Goal: Task Accomplishment & Management: Manage account settings

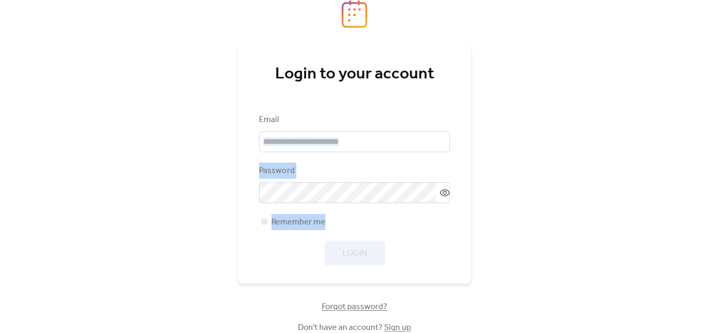
drag, startPoint x: 709, startPoint y: 154, endPoint x: 565, endPoint y: 246, distance: 171.2
click at [703, 239] on div "Login to your account Email Password Remember me Login Forgot password? Don't h…" at bounding box center [354, 166] width 709 height 333
click at [390, 325] on link "Sign up" at bounding box center [397, 327] width 27 height 16
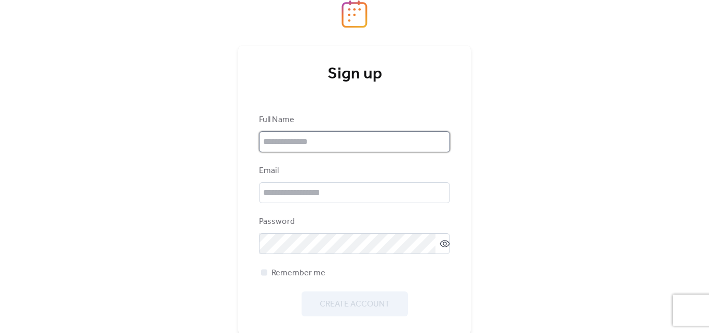
click at [296, 132] on input "text" at bounding box center [354, 141] width 191 height 21
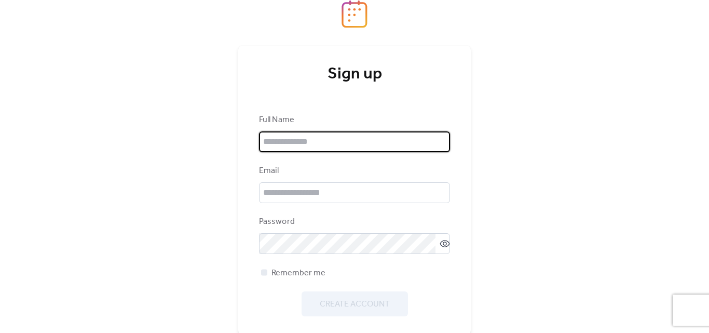
type input "**********"
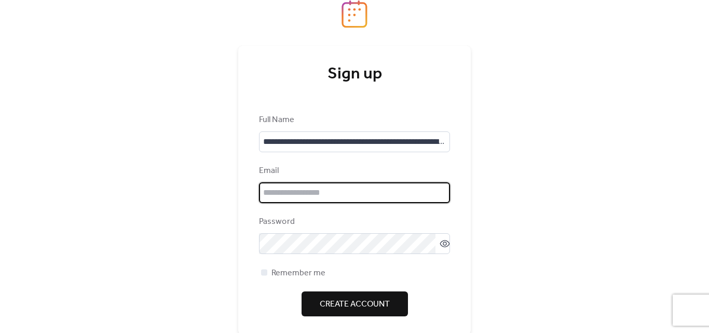
click at [312, 188] on input "email" at bounding box center [354, 192] width 191 height 21
type input "**********"
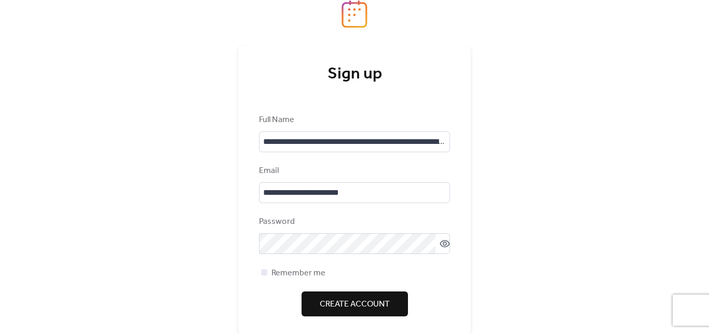
click at [385, 308] on span "Create Account" at bounding box center [355, 304] width 70 height 12
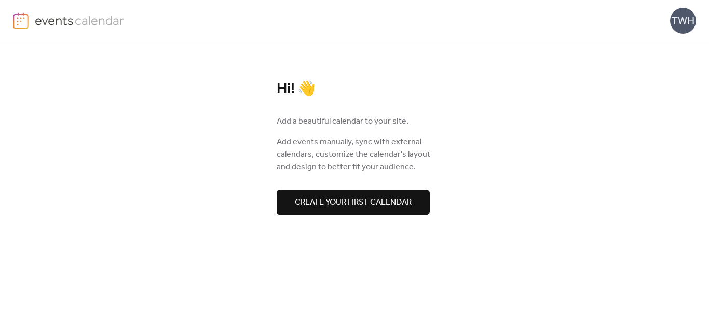
click at [665, 10] on div "TWH" at bounding box center [354, 21] width 683 height 42
click at [680, 17] on div "TWH" at bounding box center [684, 21] width 26 height 26
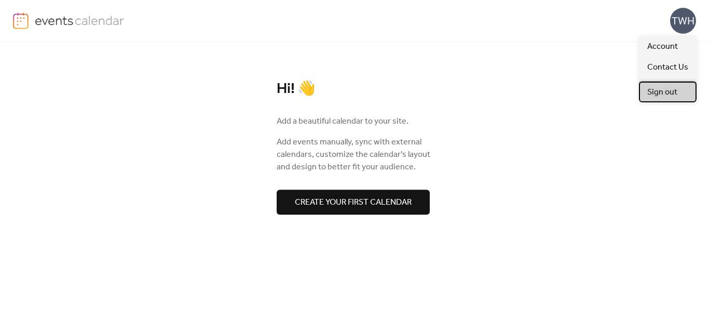
click at [660, 91] on span "Sign out" at bounding box center [663, 92] width 30 height 12
